Goal: Transaction & Acquisition: Purchase product/service

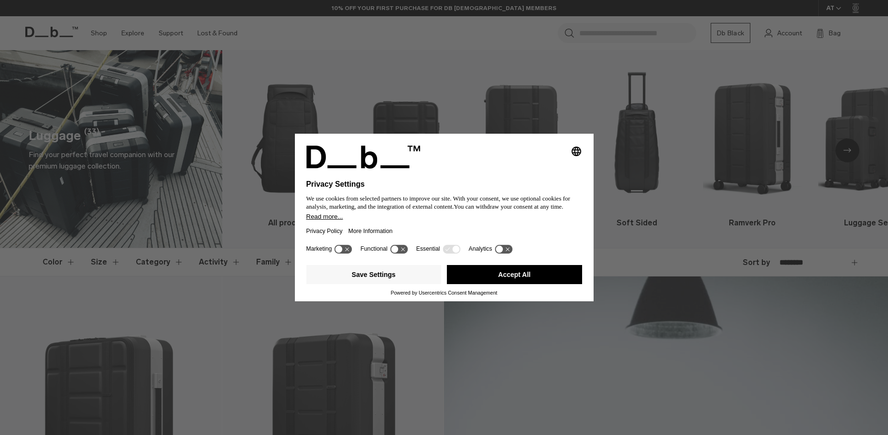
click at [530, 274] on button "Accept All" at bounding box center [514, 274] width 135 height 19
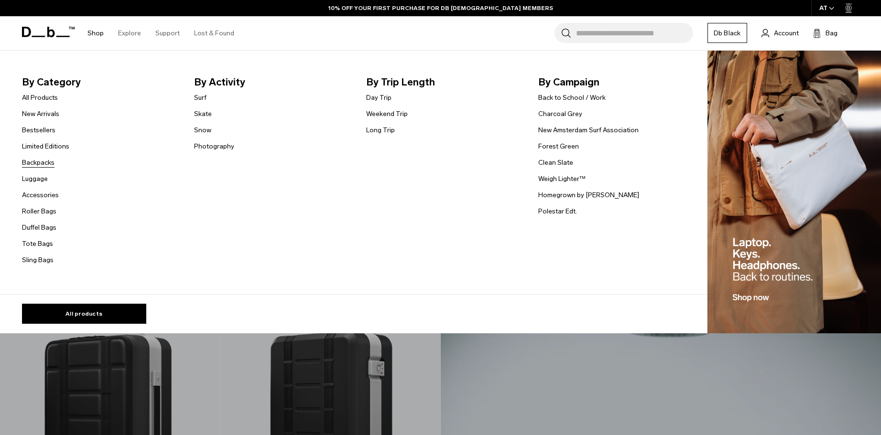
click at [40, 160] on link "Backpacks" at bounding box center [38, 163] width 32 height 10
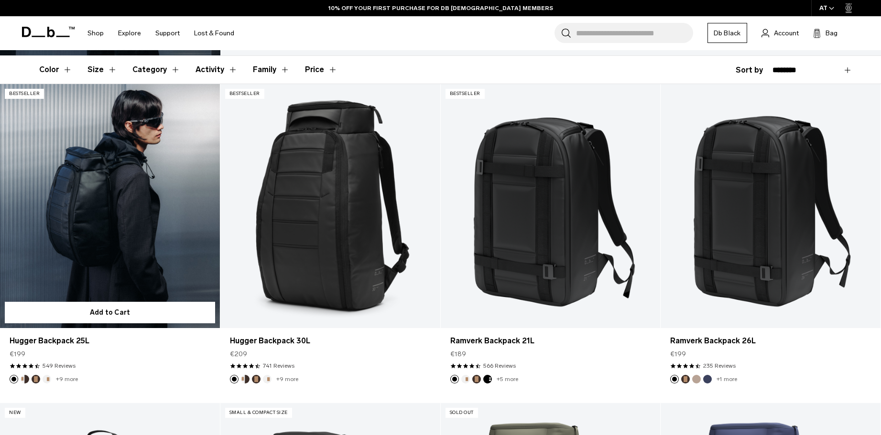
click at [73, 265] on link "Hugger Backpack 25L" at bounding box center [110, 206] width 220 height 244
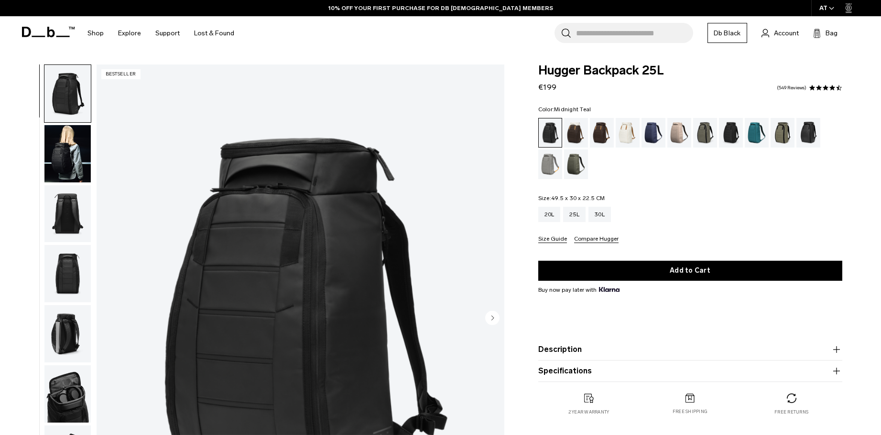
click at [757, 127] on div "Midnight Teal" at bounding box center [757, 133] width 24 height 30
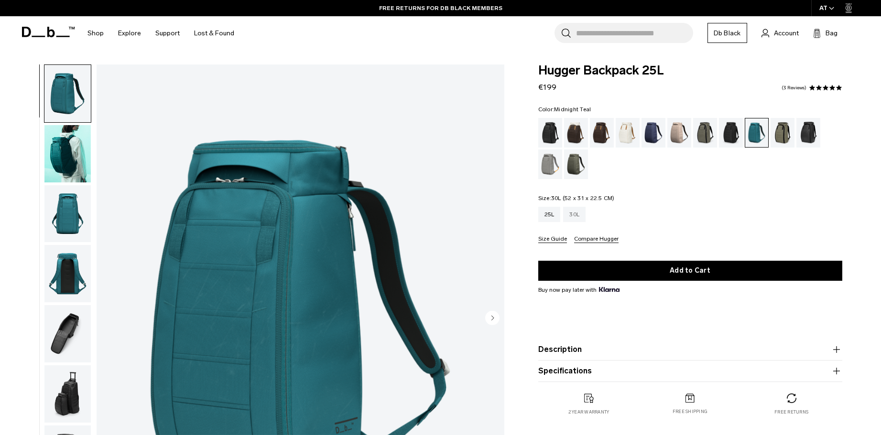
click at [581, 214] on div "30L" at bounding box center [574, 214] width 22 height 15
click at [628, 35] on input "Search for Bags, Luggage..." at bounding box center [634, 33] width 117 height 20
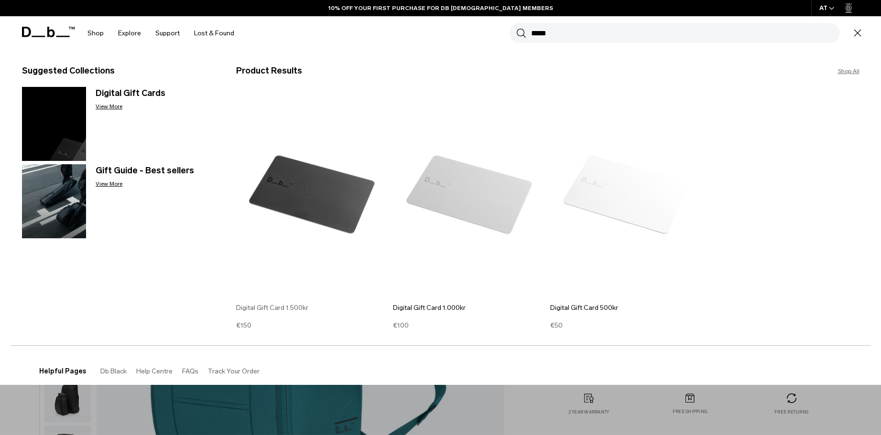
type input "****"
click at [286, 307] on h3 "Digital Gift Card 1.500kr" at bounding box center [312, 308] width 152 height 10
